Goal: Task Accomplishment & Management: Complete application form

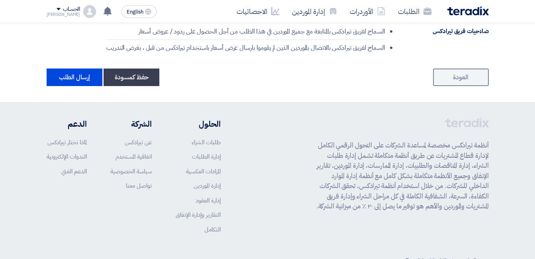
scroll to position [618, 0]
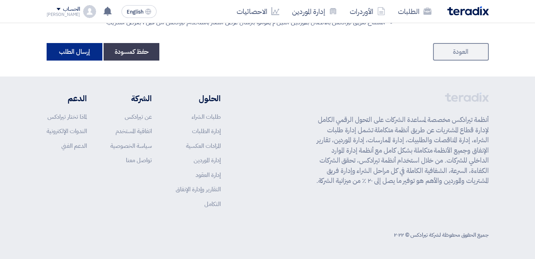
click at [80, 55] on button "إرسال الطلب" at bounding box center [75, 52] width 56 height 18
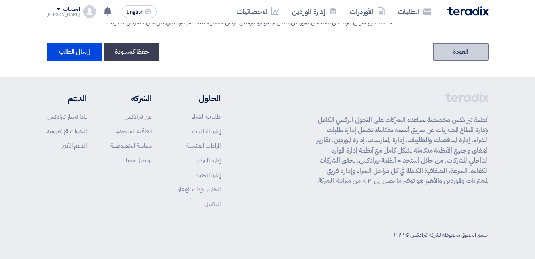
click at [465, 49] on link "العودة" at bounding box center [461, 52] width 56 height 18
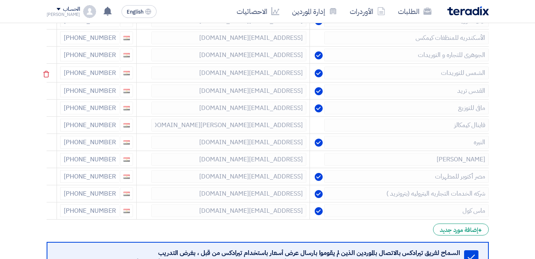
scroll to position [279, 0]
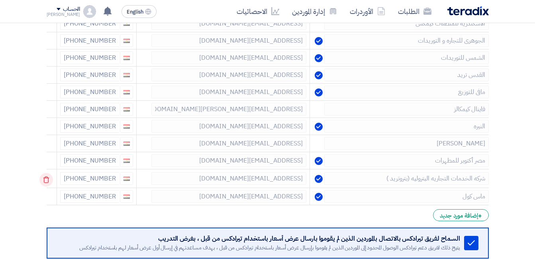
click at [47, 178] on use at bounding box center [46, 180] width 6 height 7
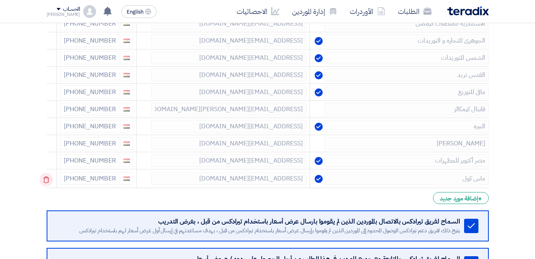
click at [47, 178] on use at bounding box center [46, 180] width 6 height 7
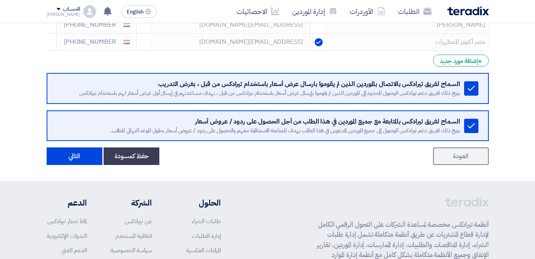
scroll to position [399, 0]
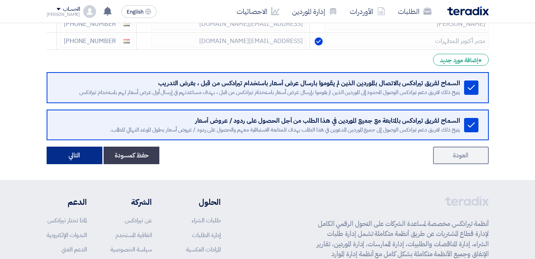
click at [68, 157] on button "التالي" at bounding box center [75, 156] width 56 height 18
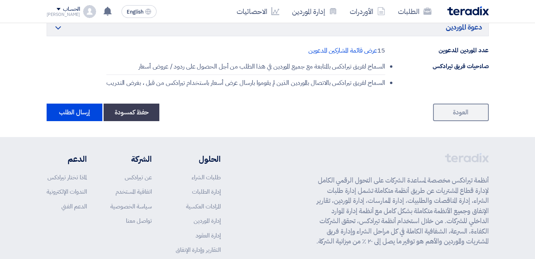
scroll to position [618, 0]
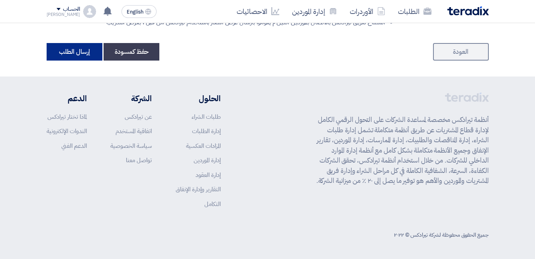
drag, startPoint x: 75, startPoint y: 41, endPoint x: 75, endPoint y: 51, distance: 9.6
click at [75, 51] on button "إرسال الطلب" at bounding box center [75, 52] width 56 height 18
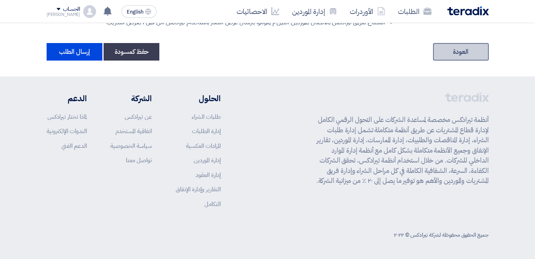
click at [475, 49] on link "العودة" at bounding box center [461, 52] width 56 height 18
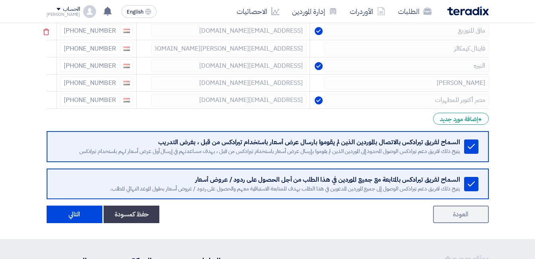
scroll to position [478, 0]
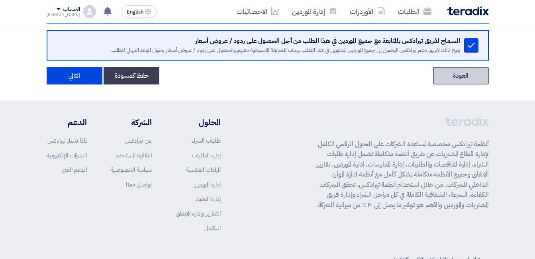
click at [461, 74] on link "العودة" at bounding box center [461, 76] width 56 height 18
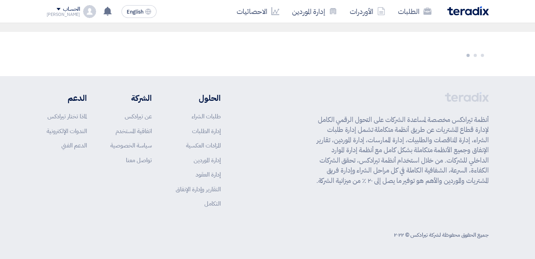
scroll to position [76, 0]
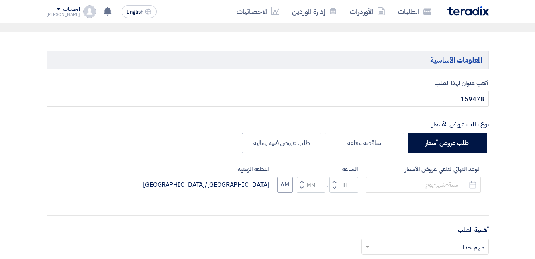
type input "[DATE]"
type input "01"
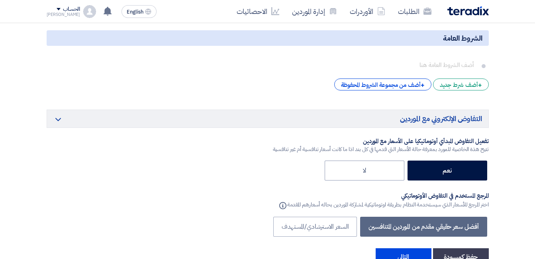
scroll to position [1351, 0]
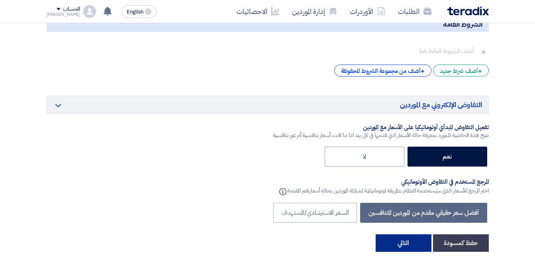
click at [389, 234] on button "التالي" at bounding box center [404, 243] width 56 height 18
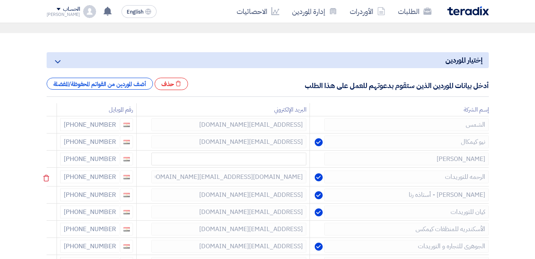
scroll to position [80, 0]
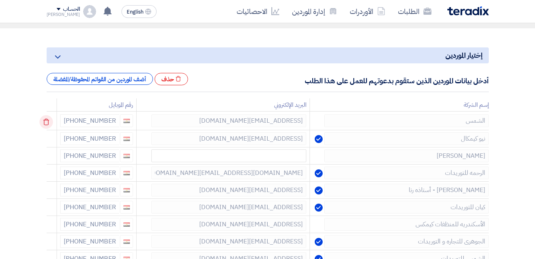
click at [43, 120] on icon at bounding box center [46, 122] width 14 height 14
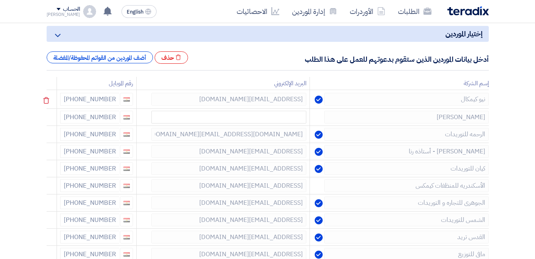
scroll to position [120, 0]
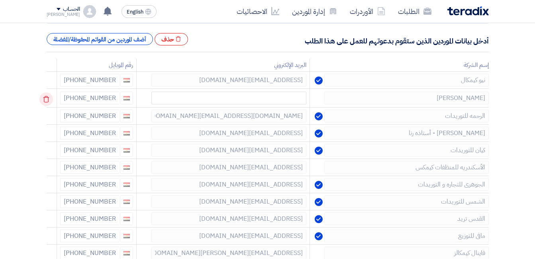
click at [47, 100] on icon at bounding box center [46, 99] width 14 height 14
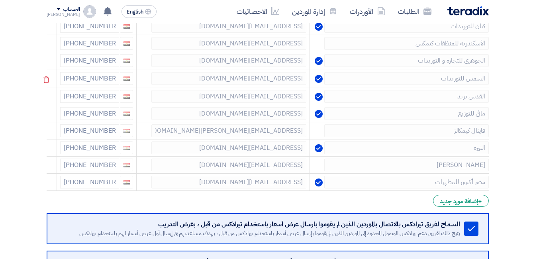
scroll to position [239, 0]
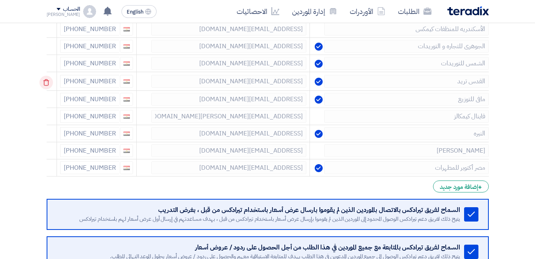
click at [51, 82] on icon at bounding box center [46, 83] width 14 height 14
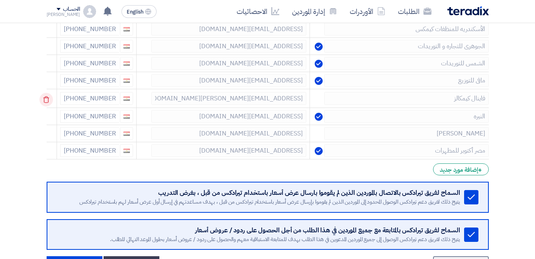
click at [47, 98] on icon at bounding box center [46, 100] width 14 height 14
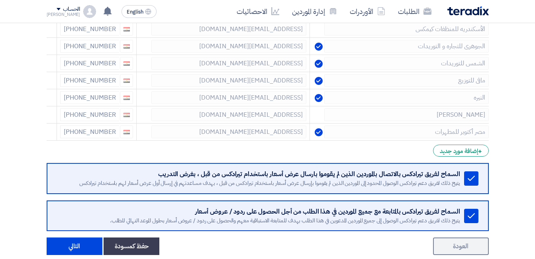
click at [0, 0] on icon at bounding box center [0, 0] width 0 height 0
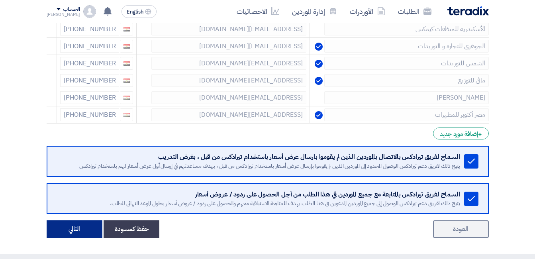
click at [75, 232] on button "التالي" at bounding box center [75, 229] width 56 height 18
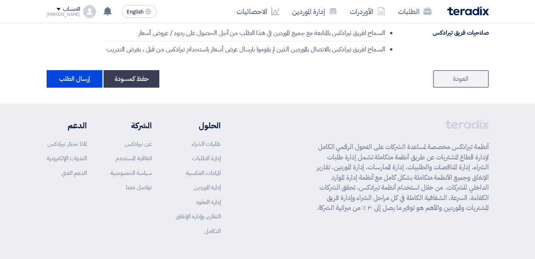
scroll to position [598, 0]
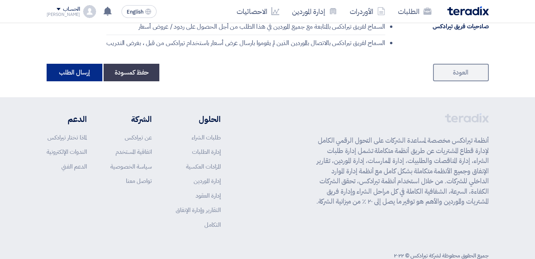
click at [75, 73] on button "إرسال الطلب" at bounding box center [75, 73] width 56 height 18
